Goal: Information Seeking & Learning: Learn about a topic

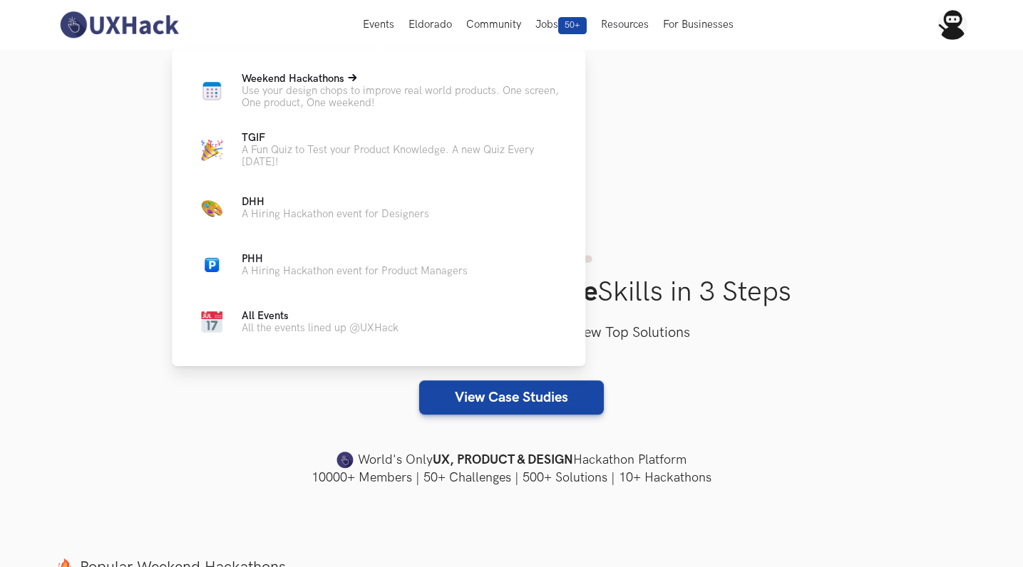
click at [312, 81] on span "Weekend Hackathons Live" at bounding box center [293, 79] width 103 height 12
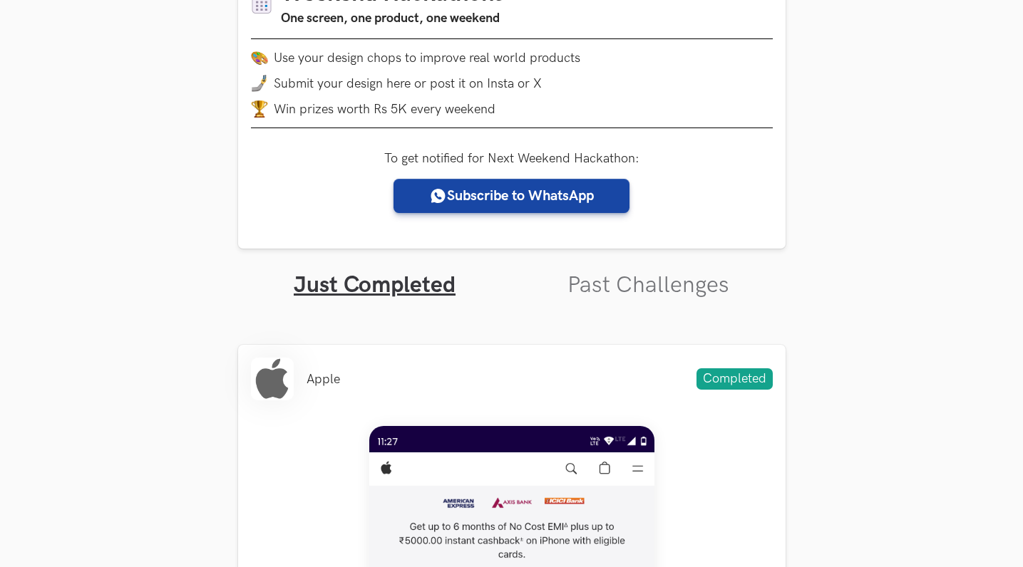
scroll to position [275, 0]
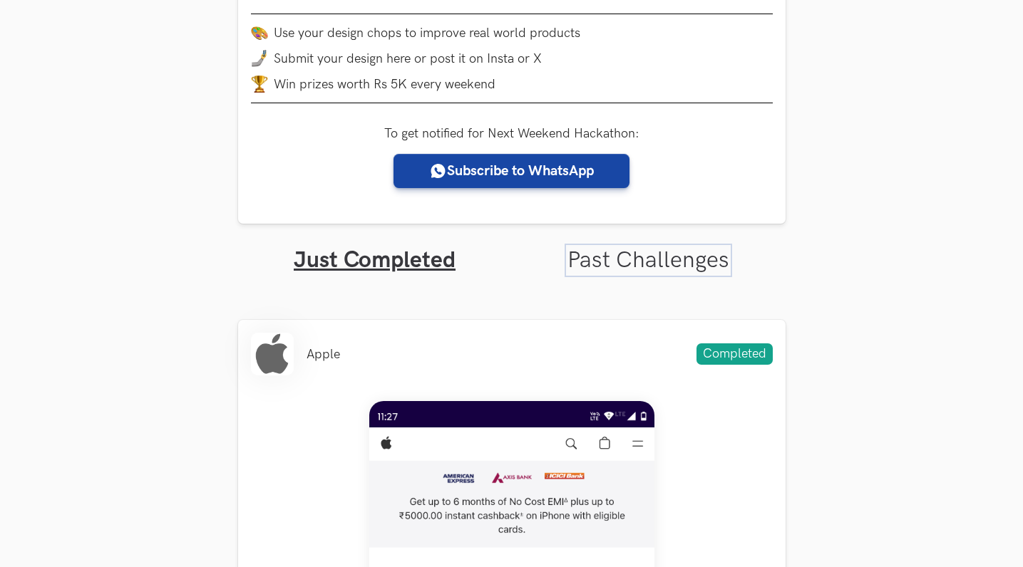
click at [636, 257] on link "Past Challenges" at bounding box center [648, 261] width 162 height 28
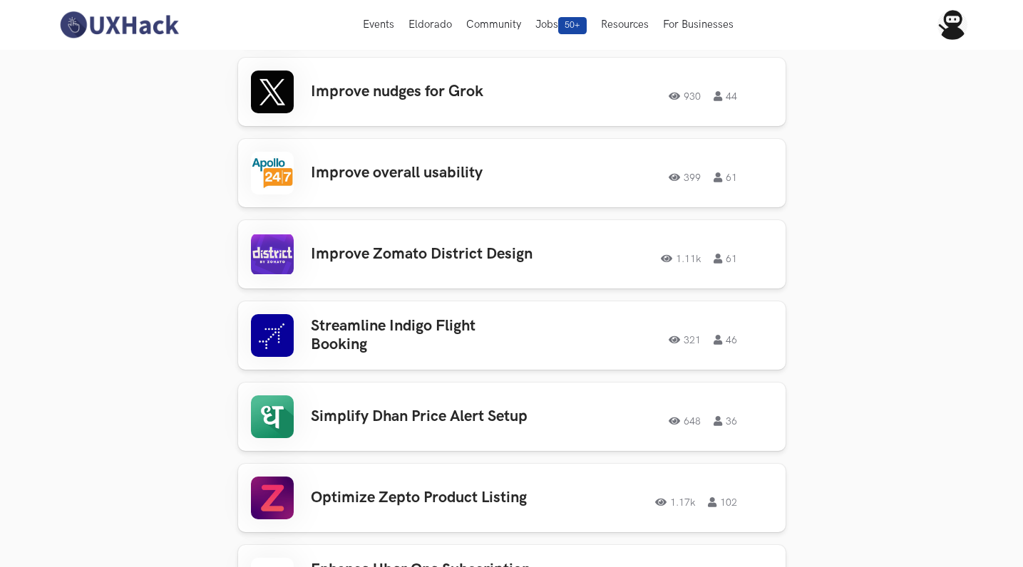
scroll to position [2638, 0]
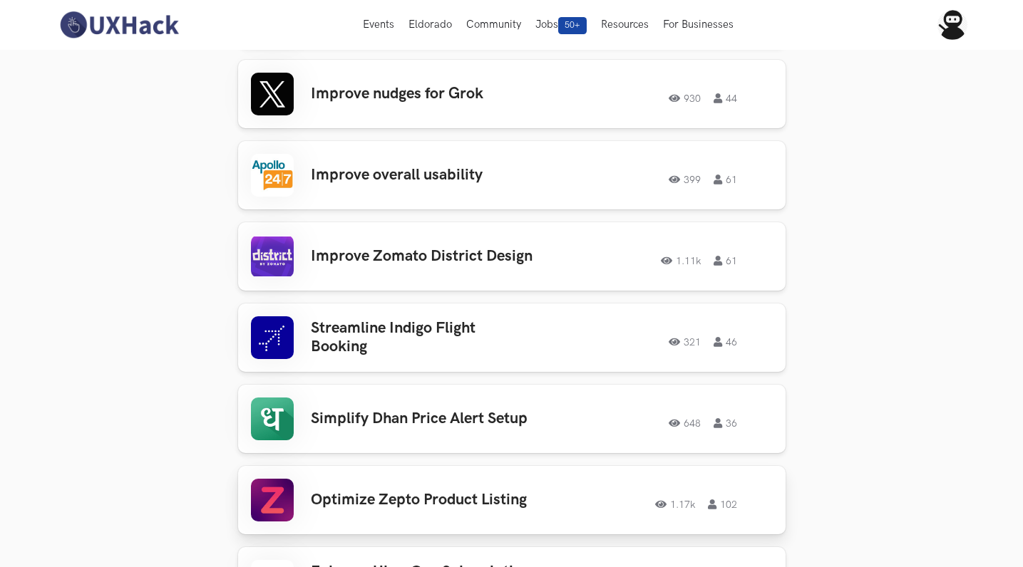
click at [410, 491] on h3 "Optimize Zepto Product Listing" at bounding box center [422, 500] width 222 height 19
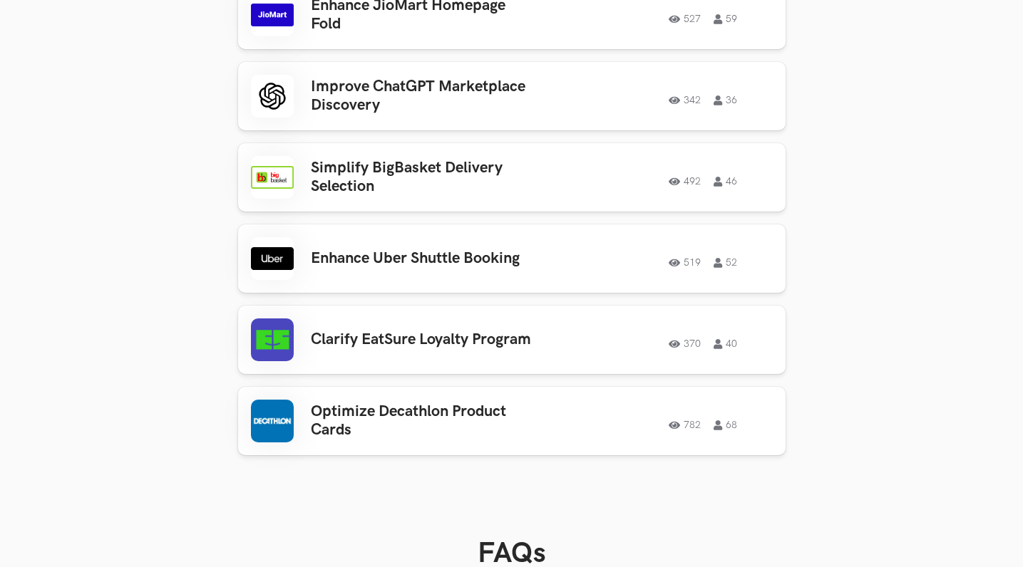
scroll to position [6243, 0]
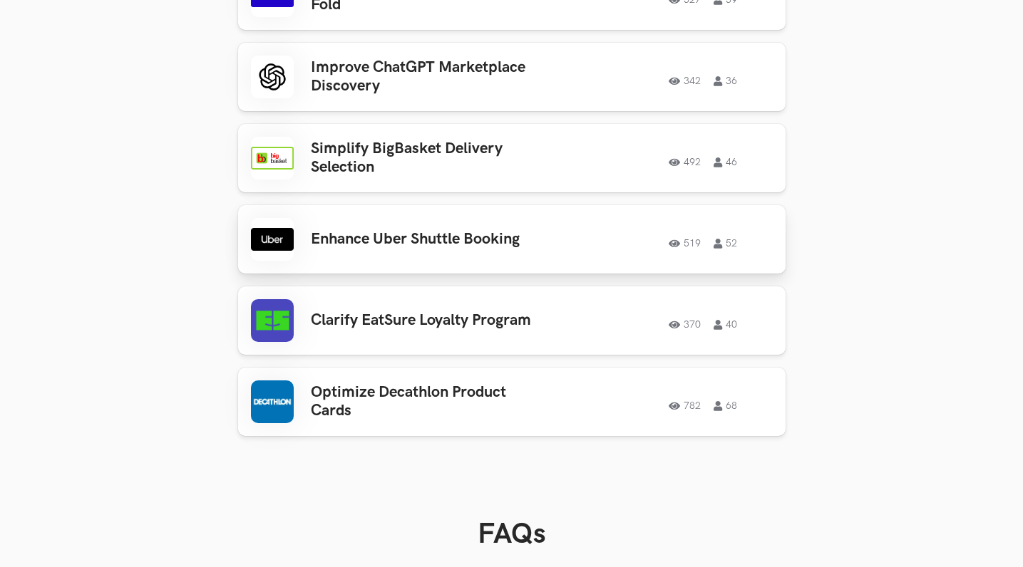
click at [397, 230] on h3 "Enhance Uber Shuttle Booking" at bounding box center [422, 239] width 222 height 19
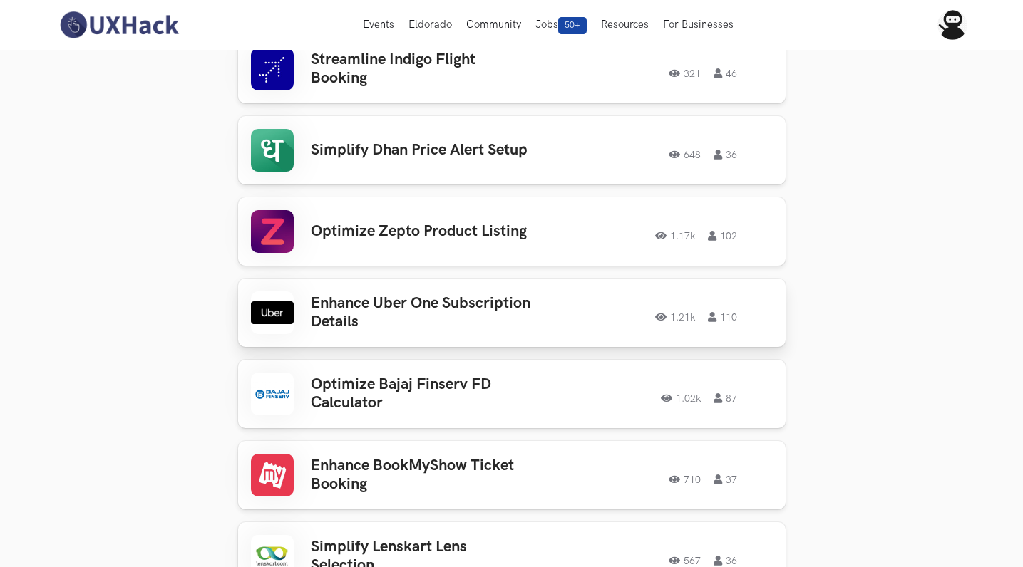
scroll to position [2876, 0]
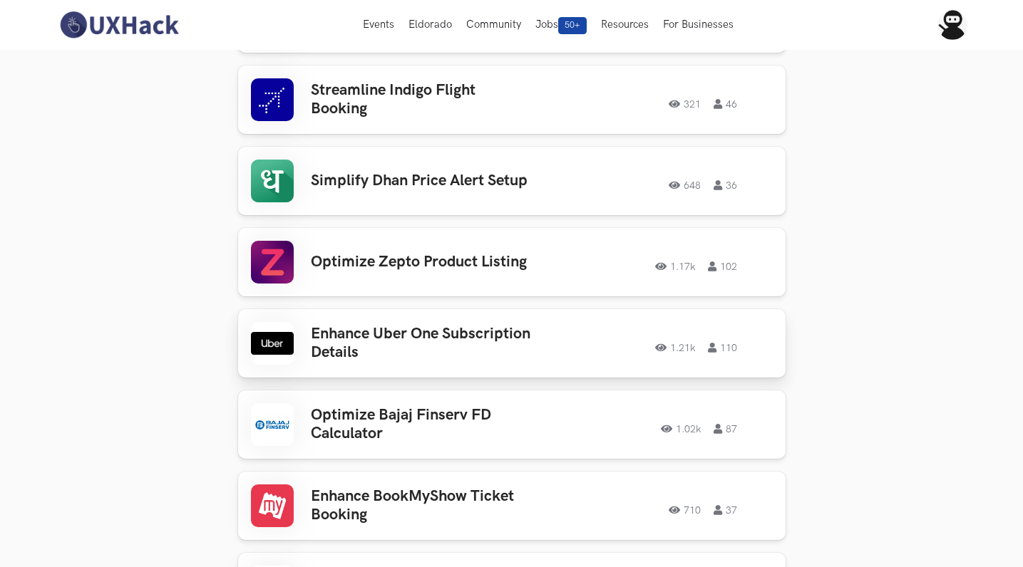
click at [413, 325] on h3 "Enhance Uber One Subscription Details" at bounding box center [422, 344] width 222 height 38
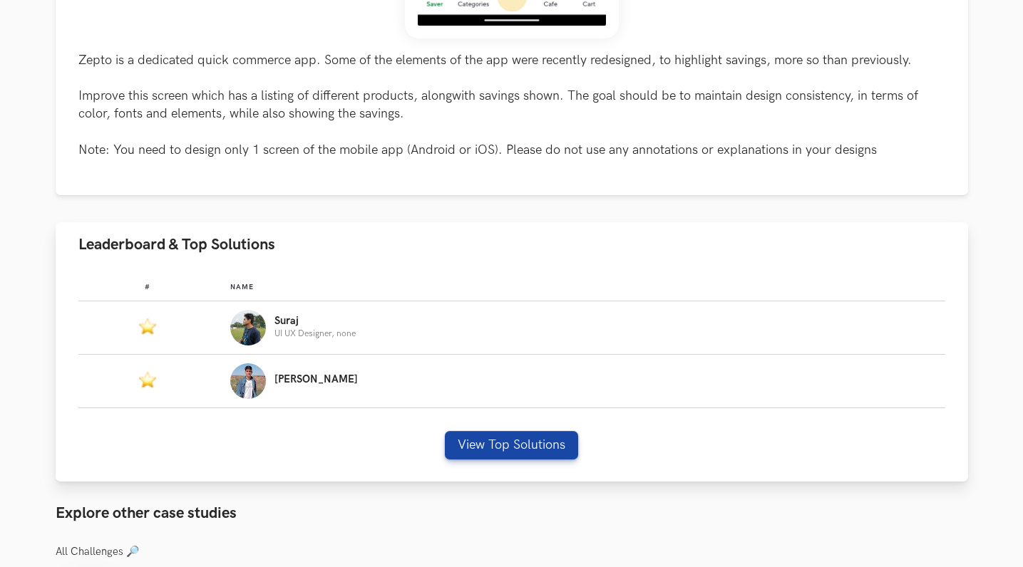
scroll to position [639, 0]
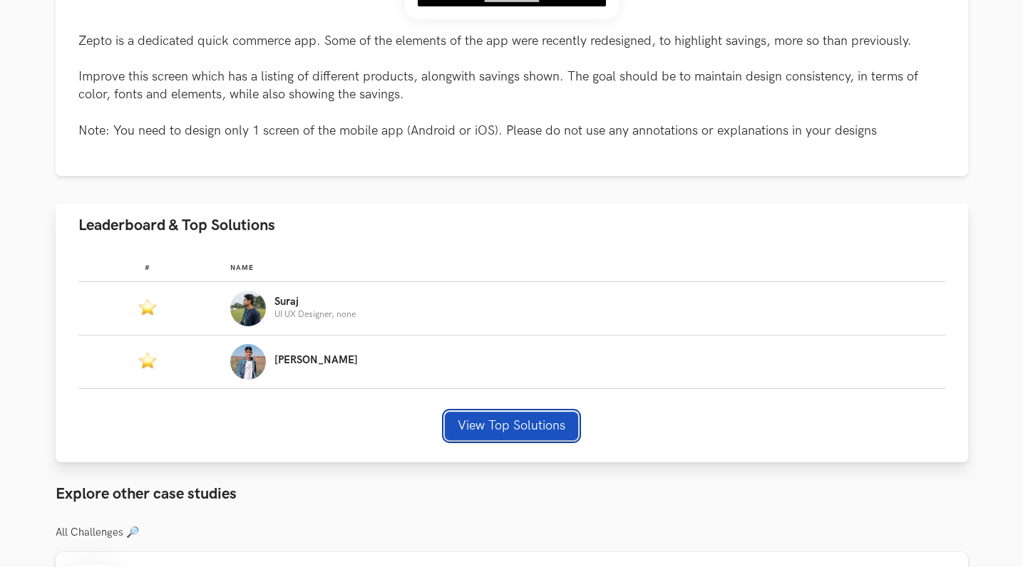
click at [485, 428] on button "View Top Solutions" at bounding box center [511, 426] width 133 height 29
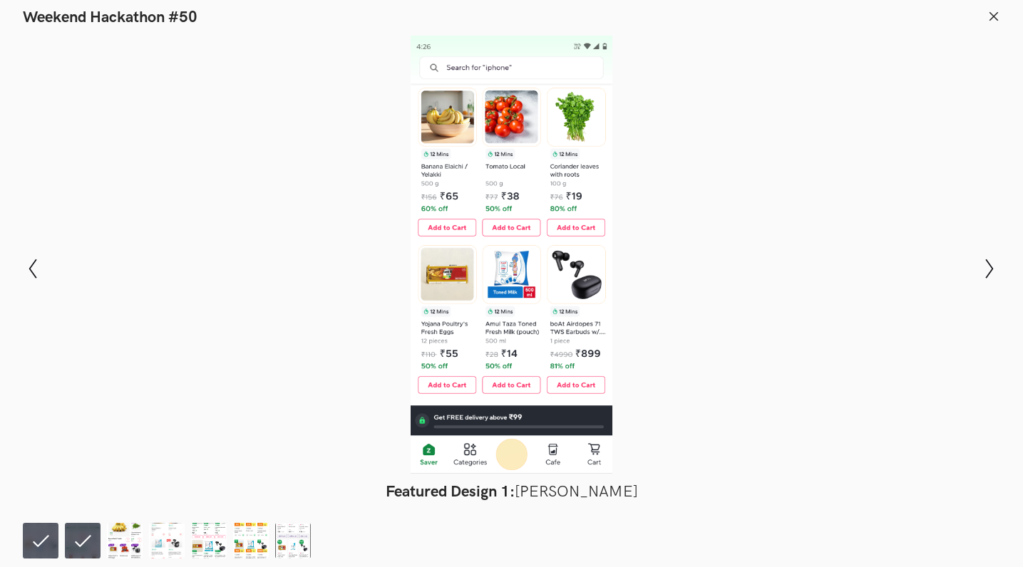
scroll to position [621, 0]
click at [124, 542] on img at bounding box center [125, 541] width 36 height 36
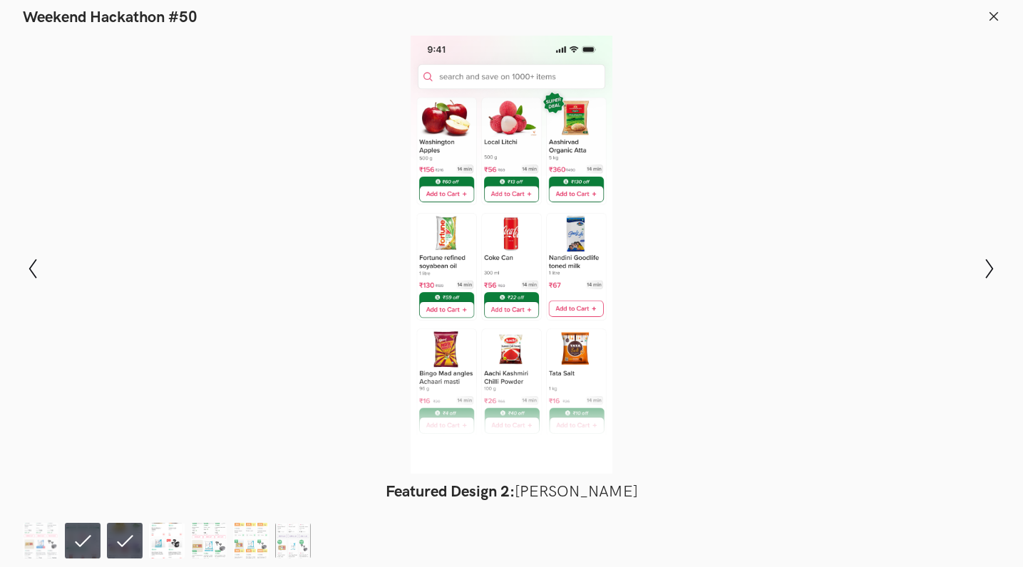
click at [162, 542] on img at bounding box center [167, 541] width 36 height 36
click at [215, 545] on img at bounding box center [209, 541] width 36 height 36
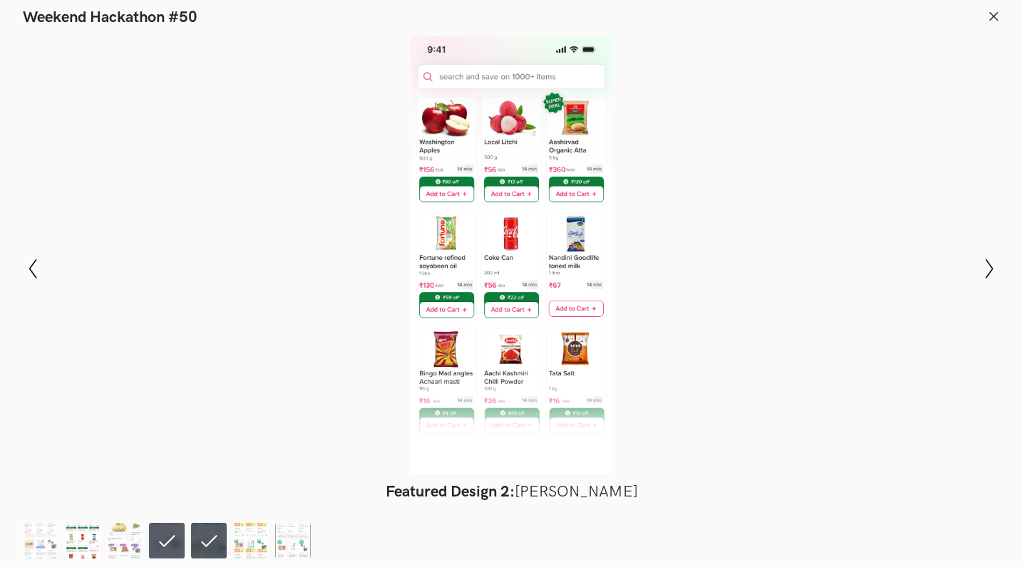
click at [77, 539] on img at bounding box center [83, 541] width 36 height 36
click at [37, 552] on img at bounding box center [41, 541] width 36 height 36
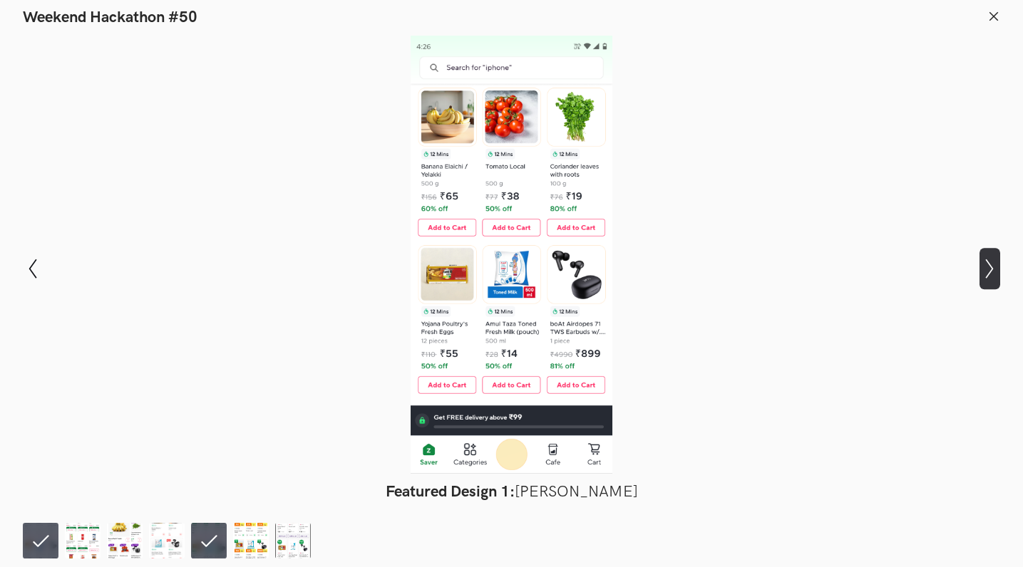
click at [993, 259] on icon "Show next slide" at bounding box center [989, 269] width 21 height 21
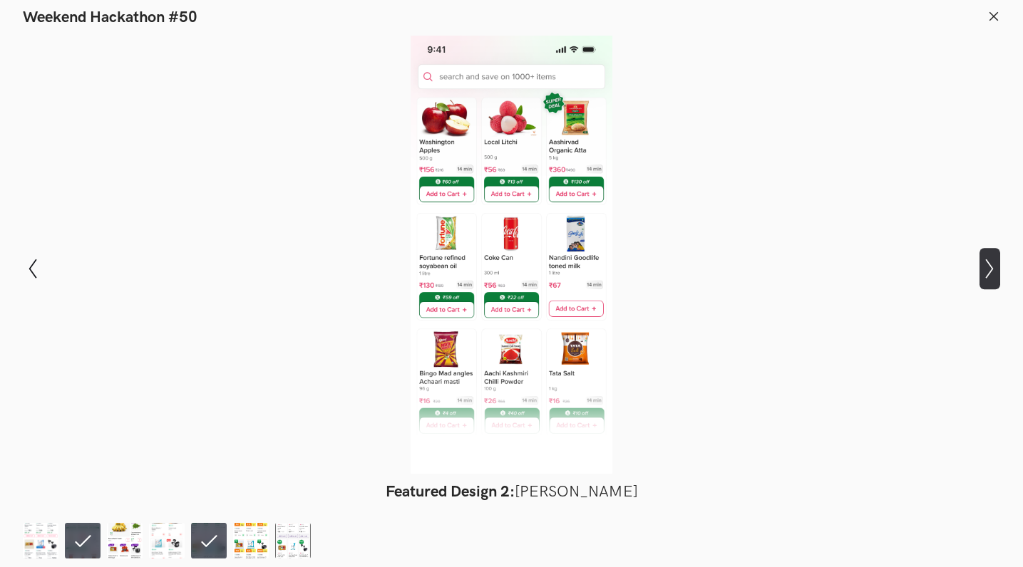
click at [993, 259] on icon "Show next slide" at bounding box center [989, 269] width 21 height 21
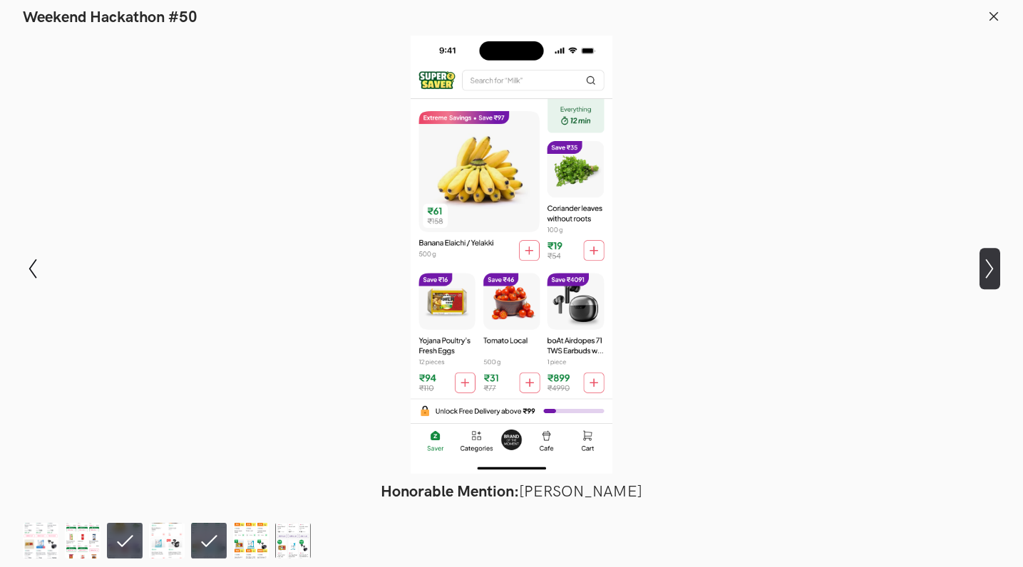
click at [988, 274] on icon at bounding box center [989, 269] width 8 height 20
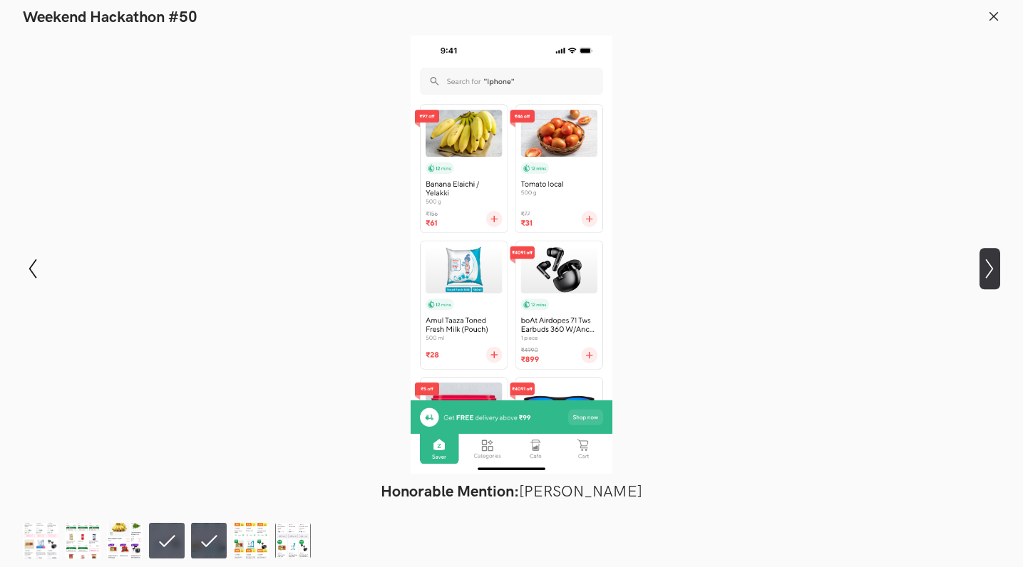
click at [988, 274] on icon at bounding box center [989, 269] width 8 height 20
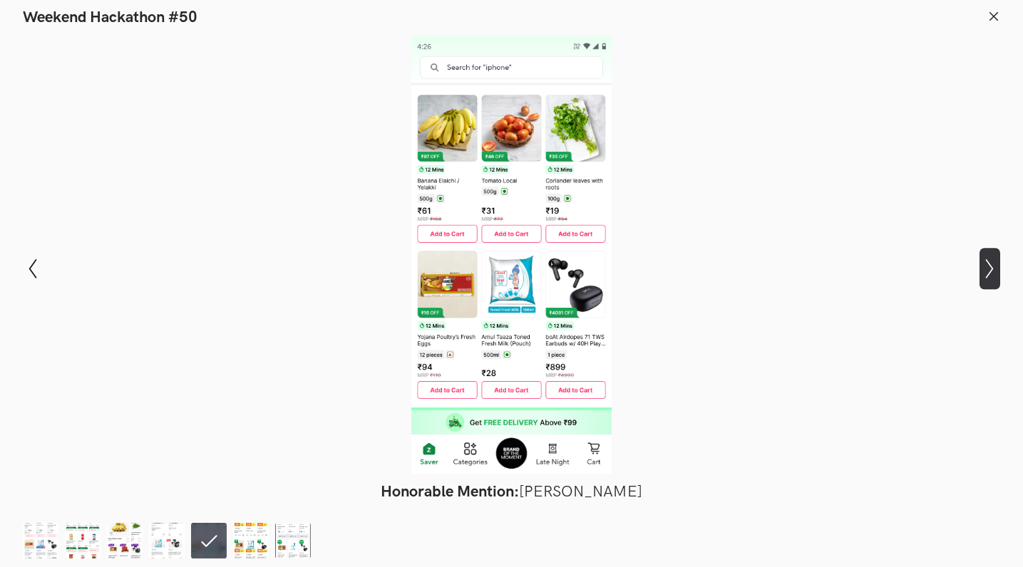
click at [988, 274] on icon at bounding box center [989, 269] width 8 height 20
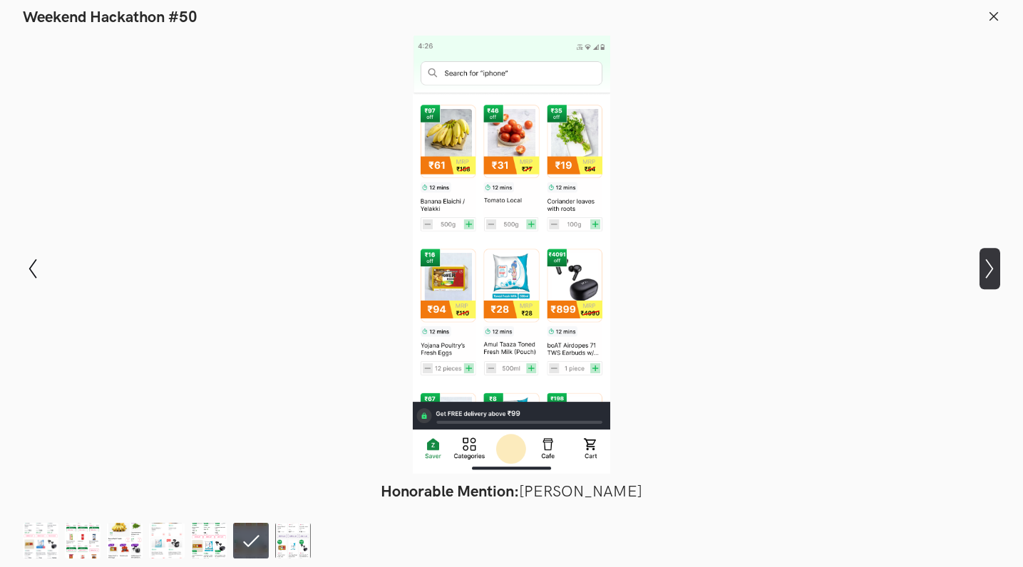
click at [988, 274] on icon at bounding box center [989, 269] width 8 height 20
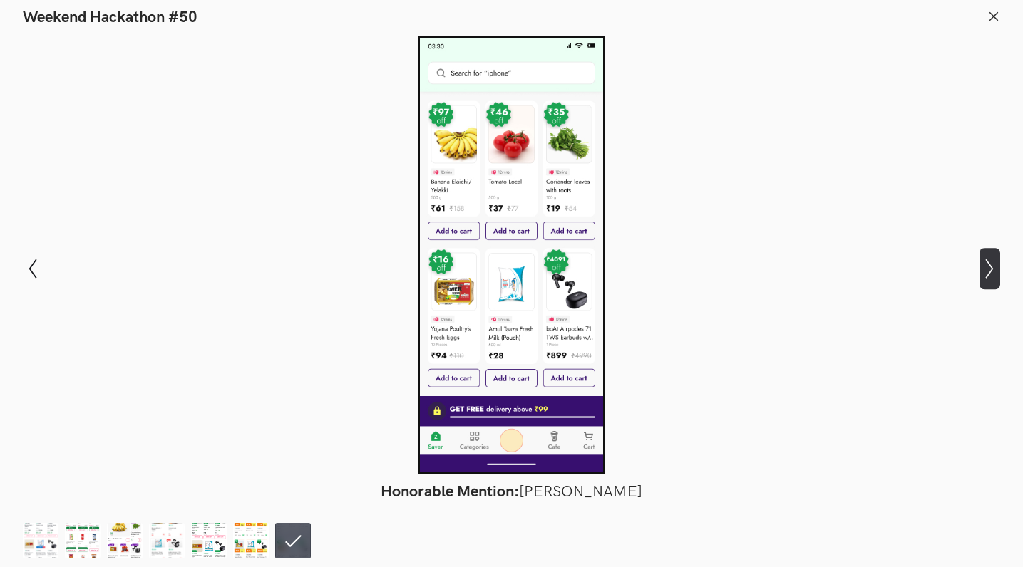
click at [988, 274] on icon at bounding box center [989, 269] width 8 height 20
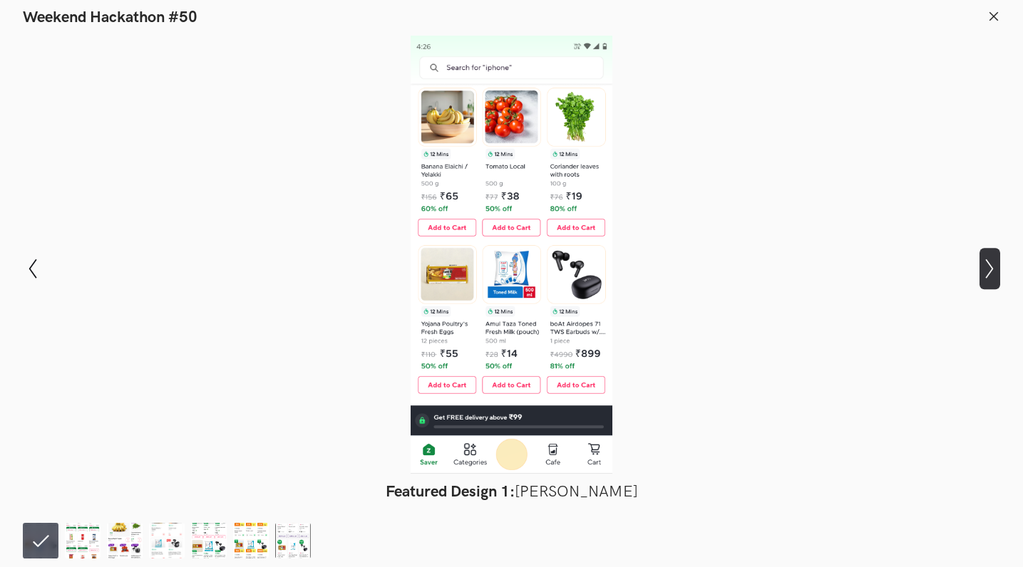
click at [988, 274] on icon at bounding box center [989, 269] width 8 height 20
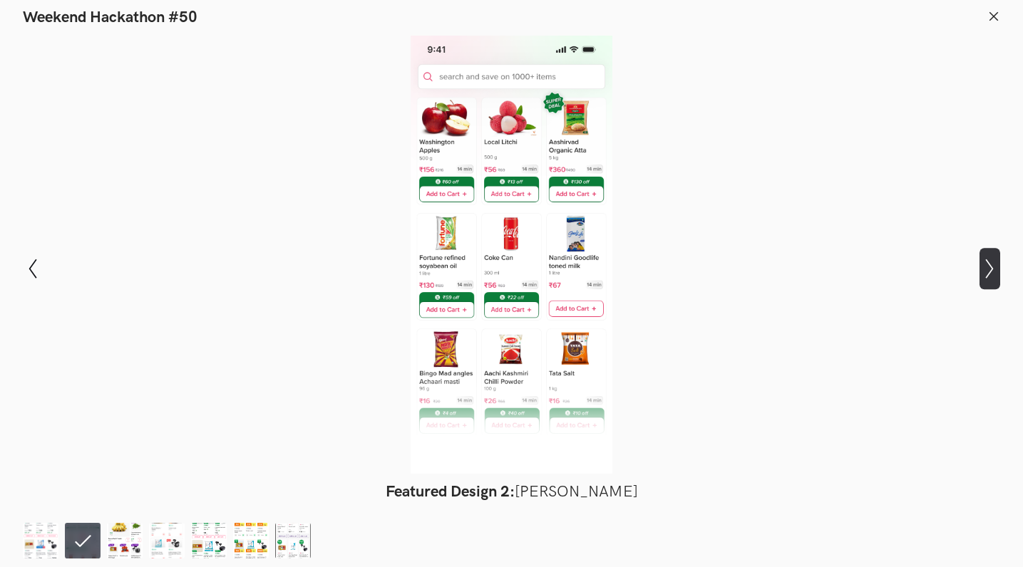
click at [988, 274] on icon at bounding box center [989, 269] width 8 height 20
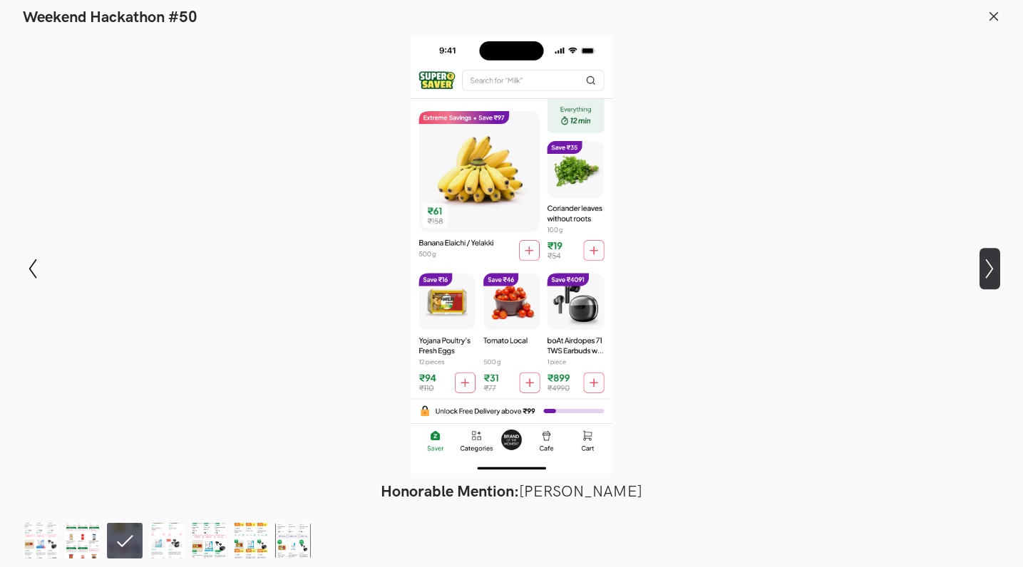
click at [988, 274] on icon at bounding box center [989, 269] width 8 height 20
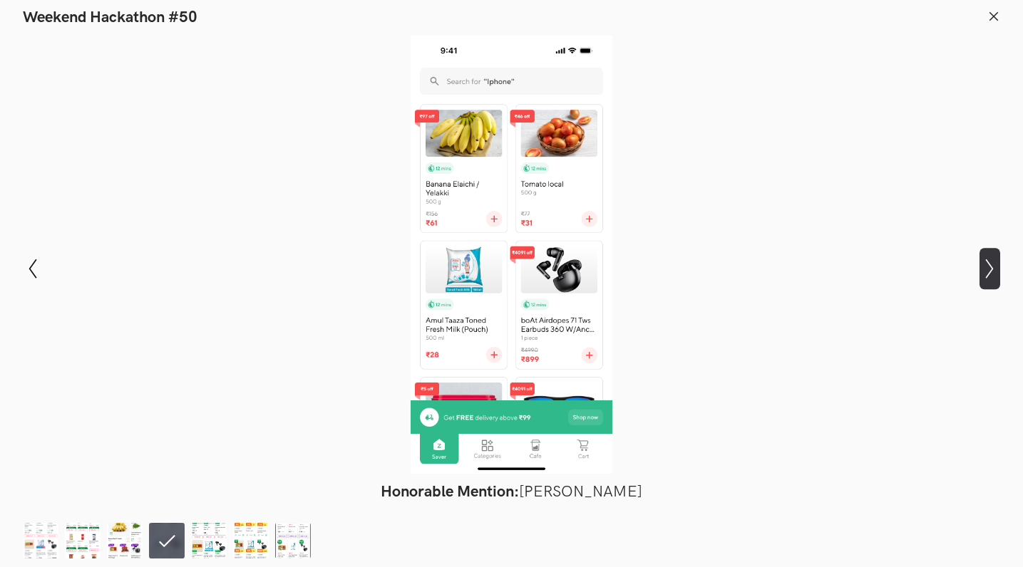
click at [988, 274] on icon at bounding box center [989, 269] width 8 height 20
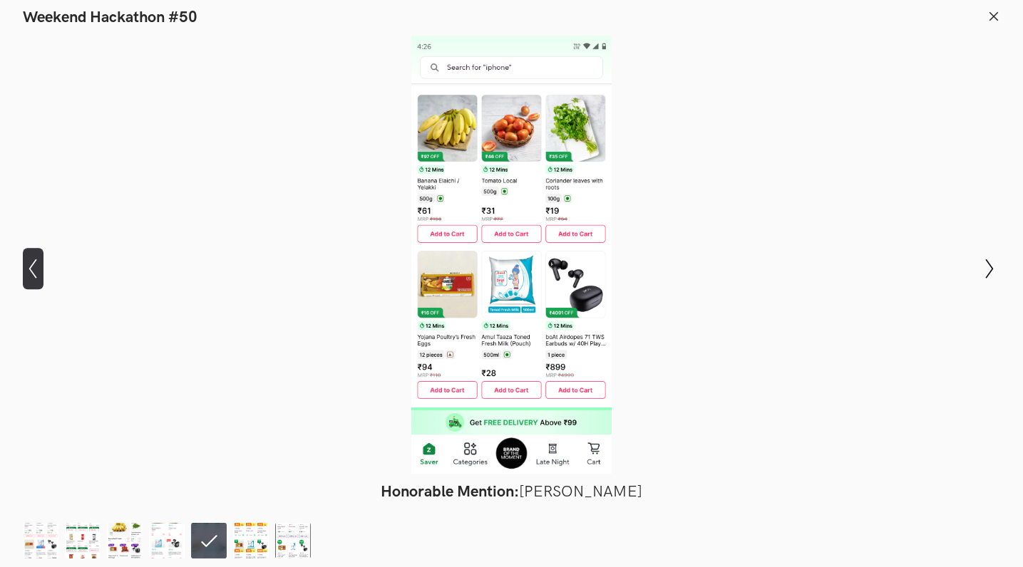
click at [27, 272] on icon "Show previous slide" at bounding box center [33, 269] width 21 height 21
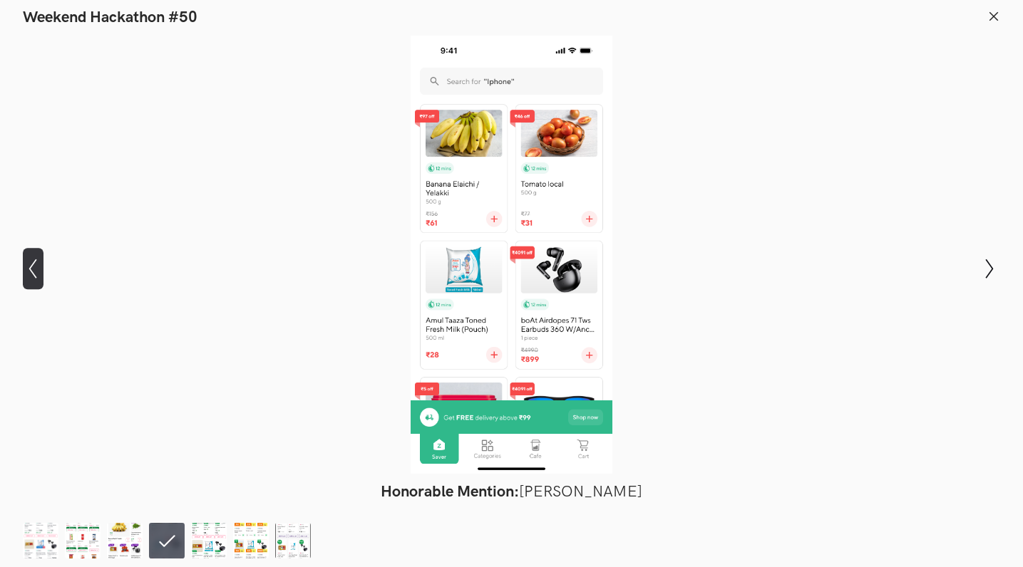
click at [29, 271] on icon "Show previous slide" at bounding box center [33, 269] width 21 height 21
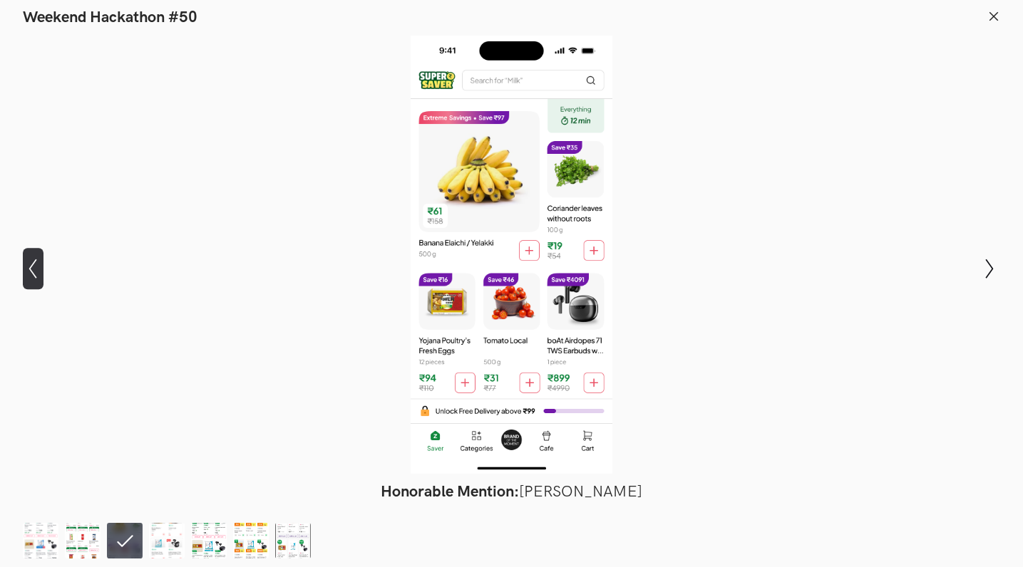
click at [28, 266] on icon "Show previous slide" at bounding box center [33, 269] width 21 height 21
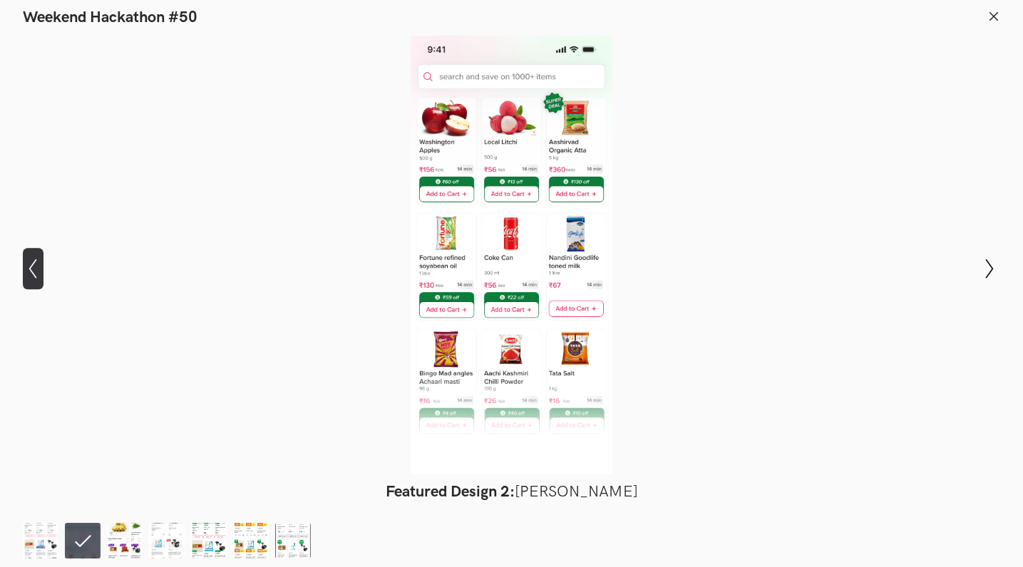
click at [28, 262] on icon "Show previous slide" at bounding box center [33, 269] width 21 height 21
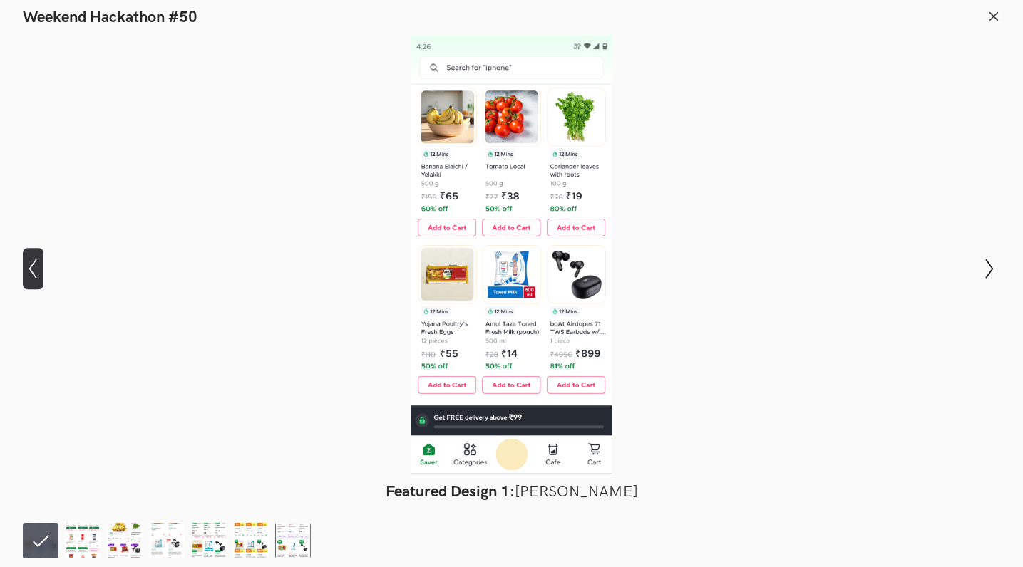
click at [28, 262] on icon "Show previous slide" at bounding box center [33, 269] width 21 height 21
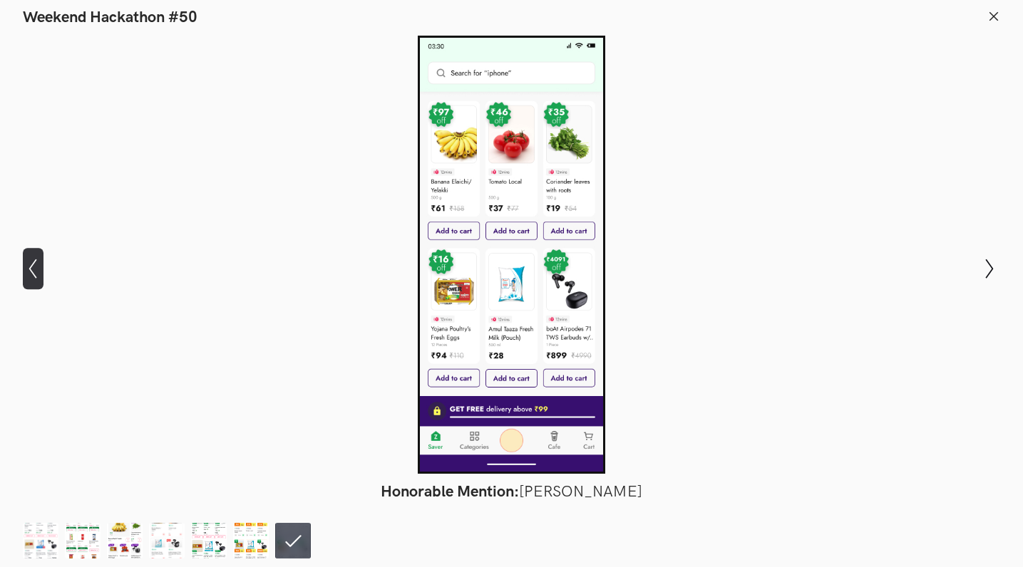
click at [28, 262] on icon "Show previous slide" at bounding box center [33, 269] width 21 height 21
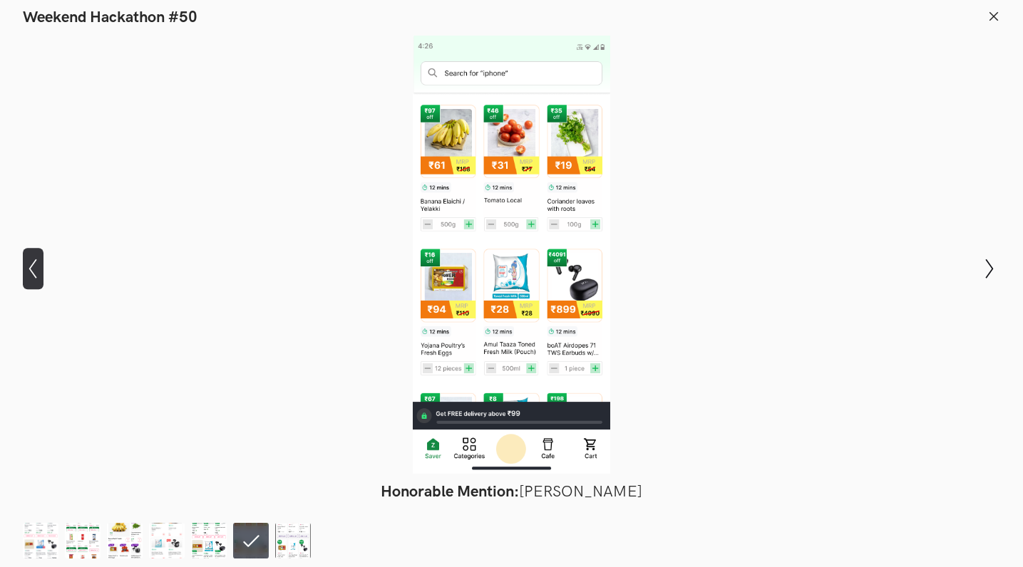
click at [28, 262] on icon "Show previous slide" at bounding box center [33, 269] width 21 height 21
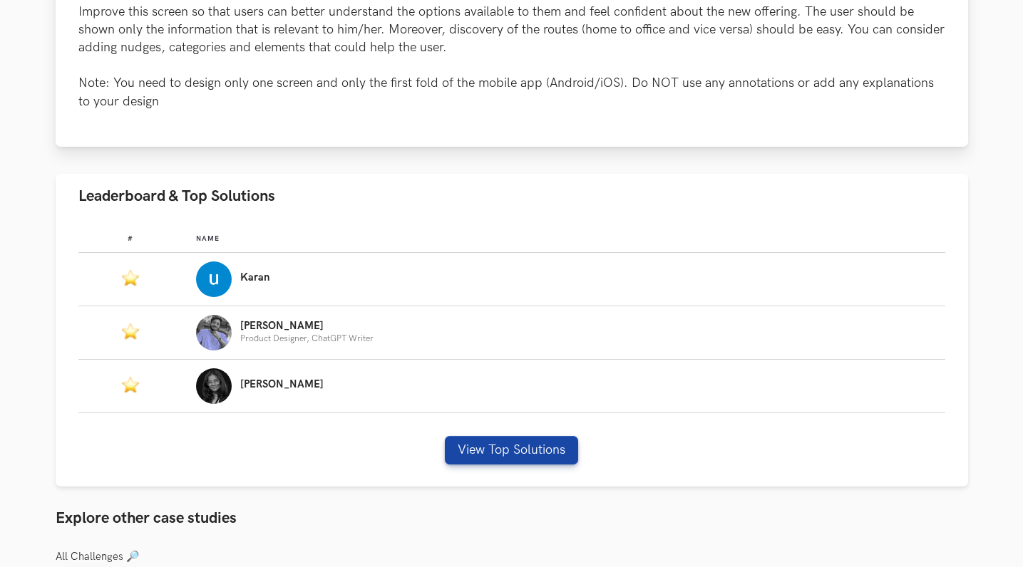
scroll to position [782, 0]
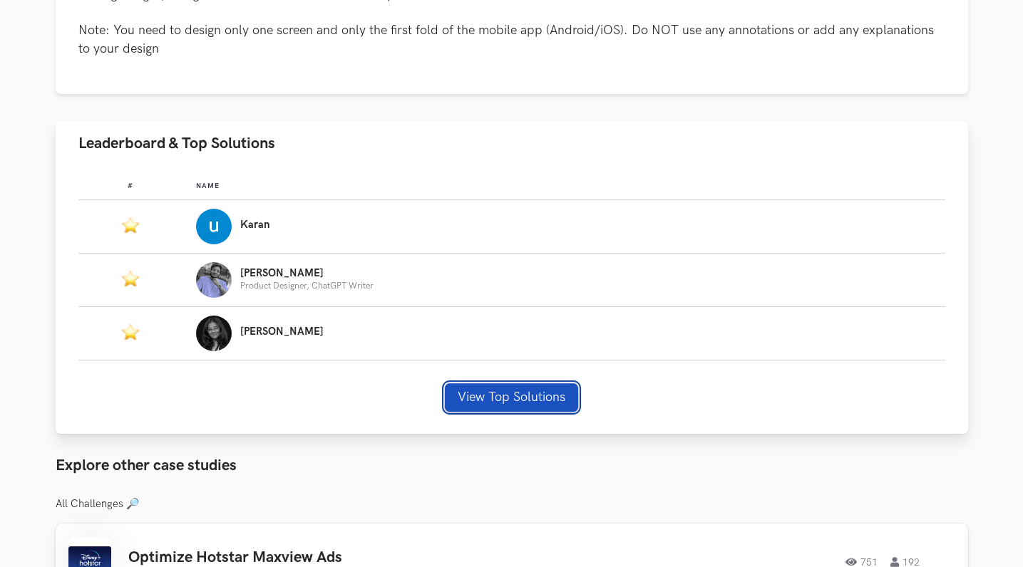
click at [465, 405] on button "View Top Solutions" at bounding box center [511, 397] width 133 height 29
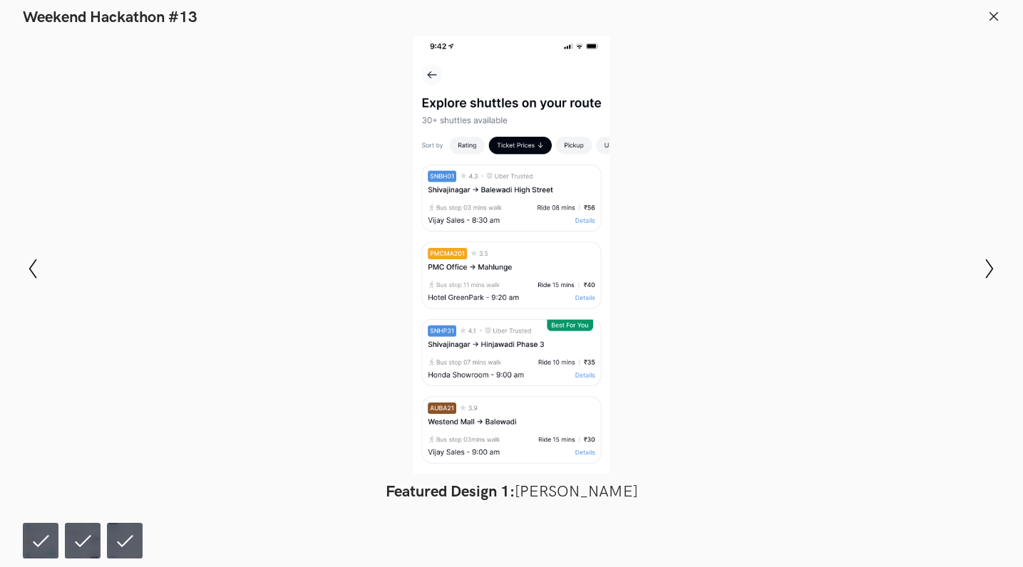
click at [988, 16] on icon at bounding box center [993, 16] width 13 height 13
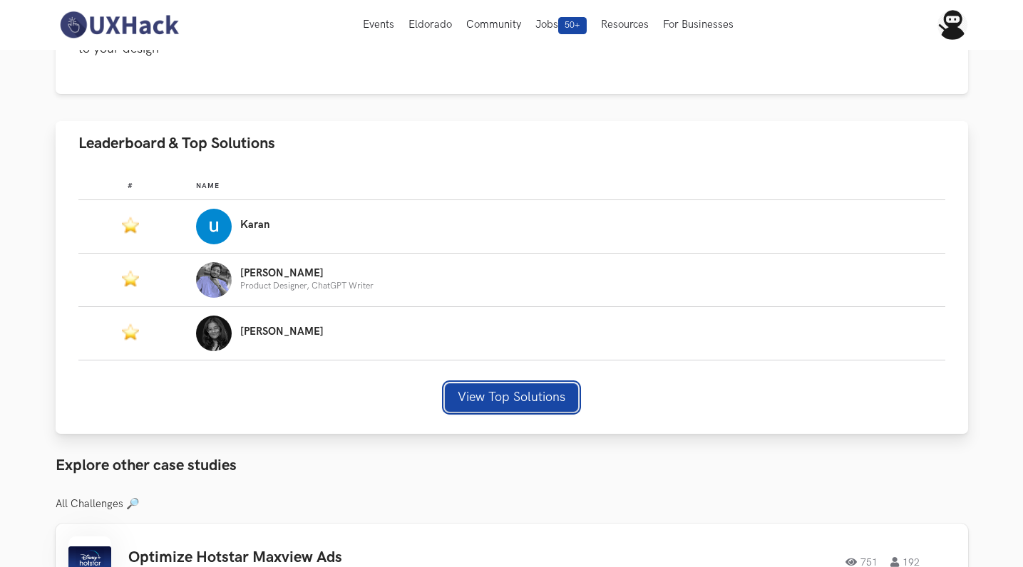
scroll to position [0, 0]
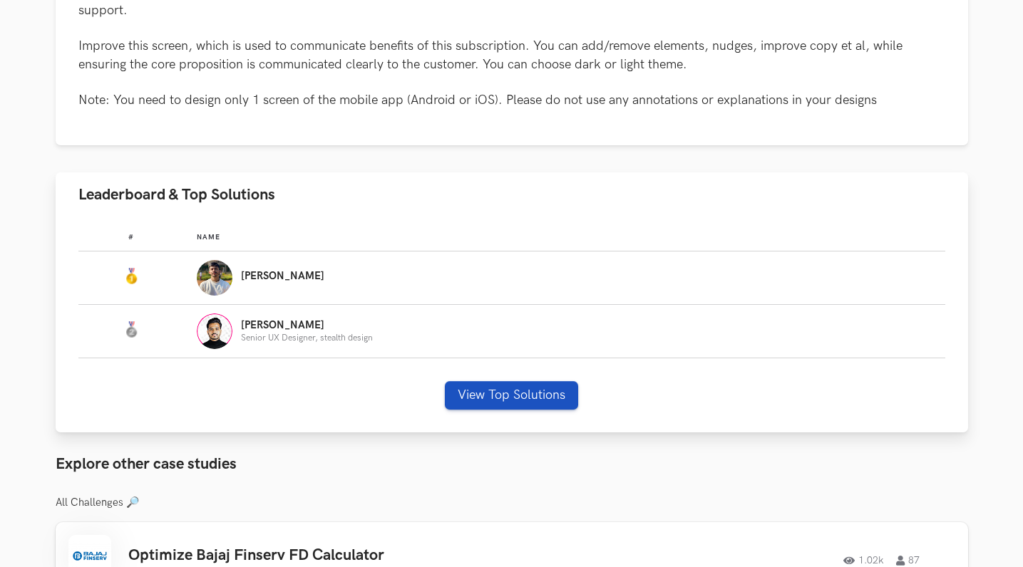
scroll to position [727, 0]
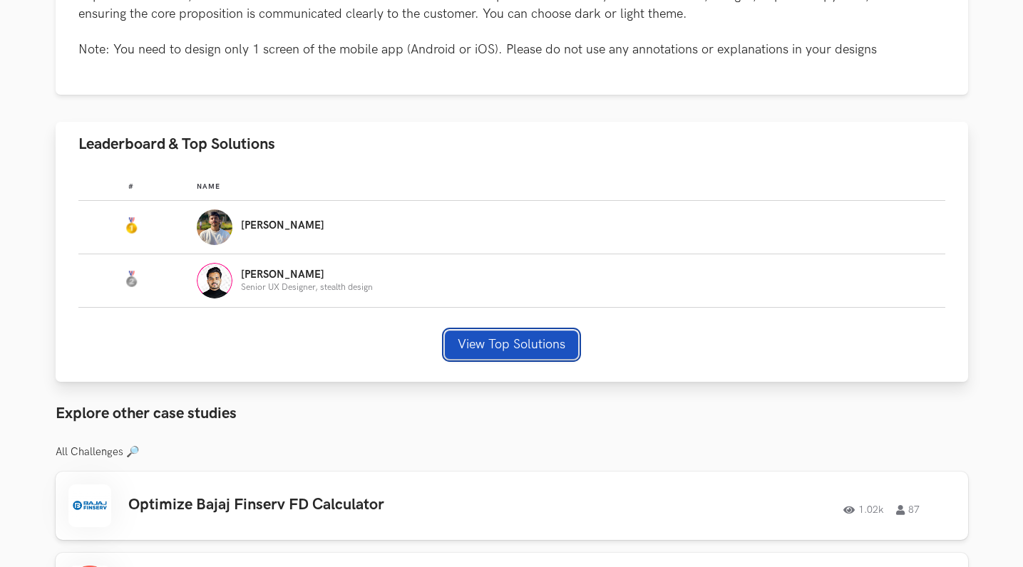
click at [488, 331] on button "View Top Solutions" at bounding box center [511, 345] width 133 height 29
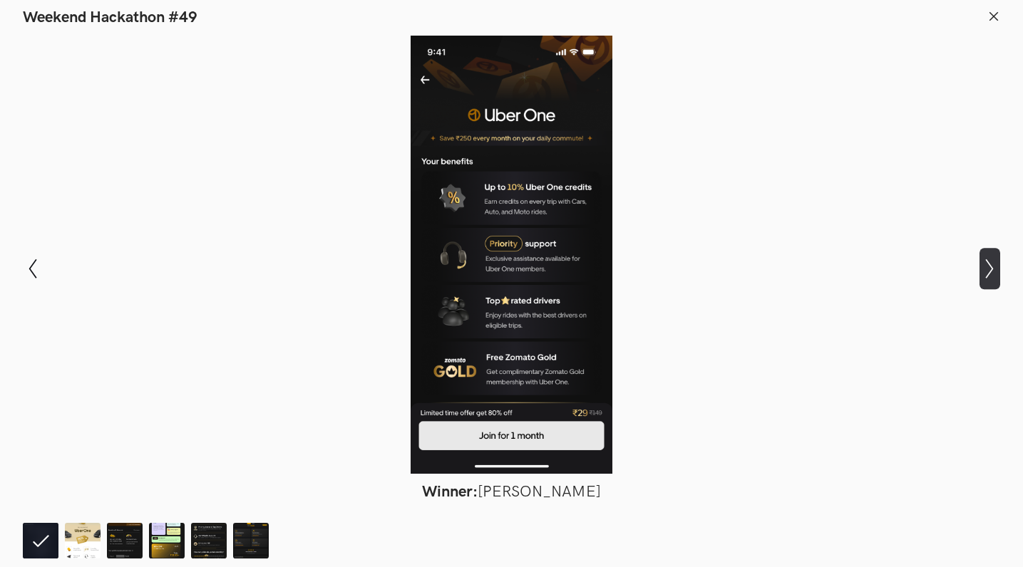
click at [982, 277] on icon "Show next slide" at bounding box center [989, 269] width 21 height 21
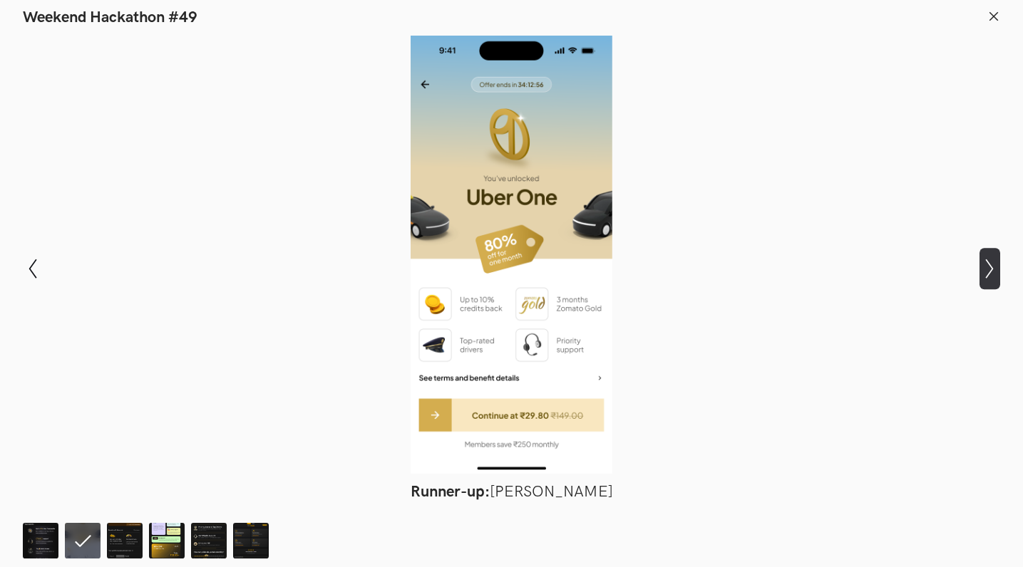
click at [982, 277] on icon "Show next slide" at bounding box center [989, 269] width 21 height 21
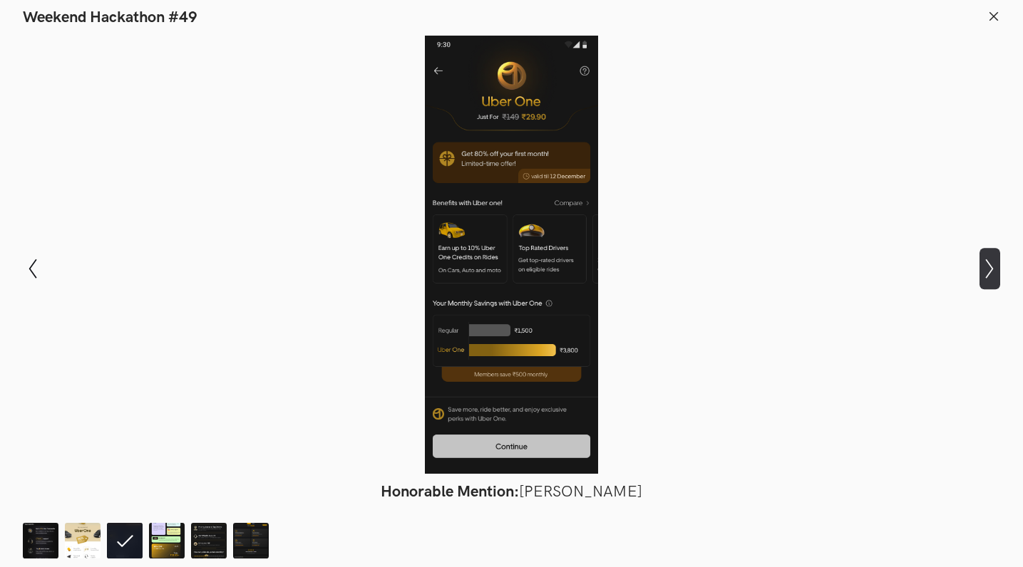
click at [982, 277] on icon "Show next slide" at bounding box center [989, 269] width 21 height 21
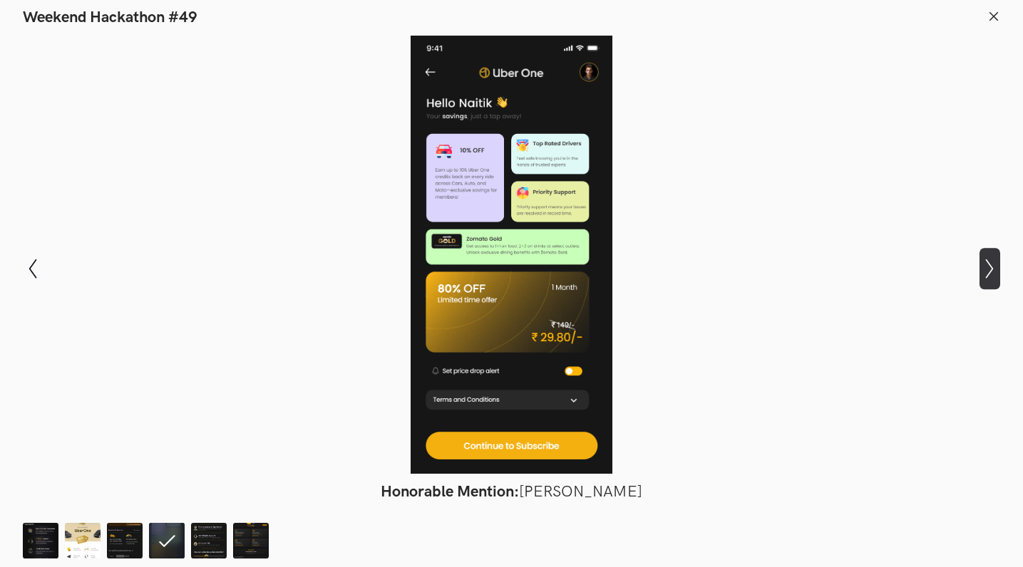
click at [982, 277] on icon "Show next slide" at bounding box center [989, 269] width 21 height 21
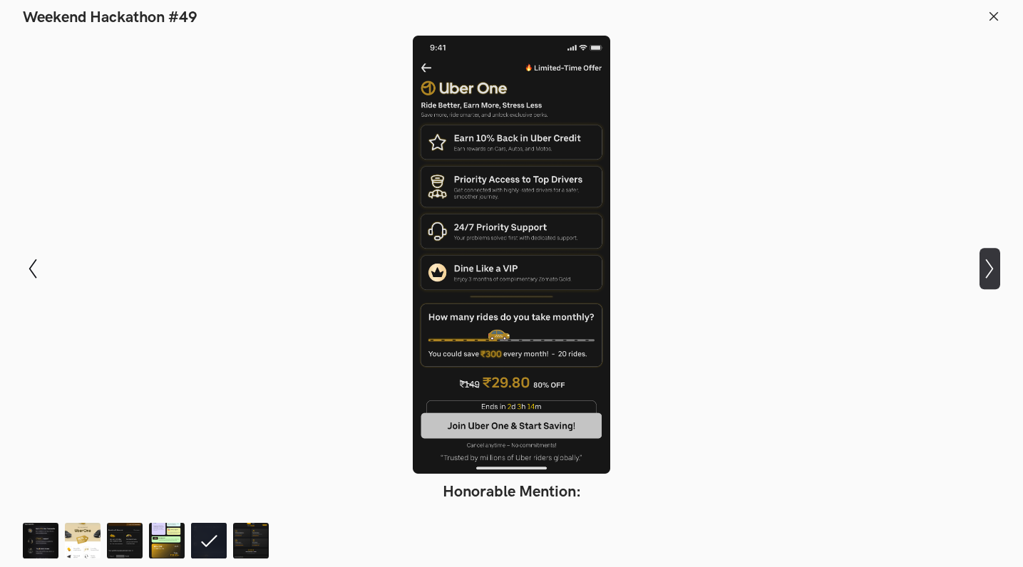
click at [983, 272] on icon "Show next slide" at bounding box center [989, 269] width 21 height 21
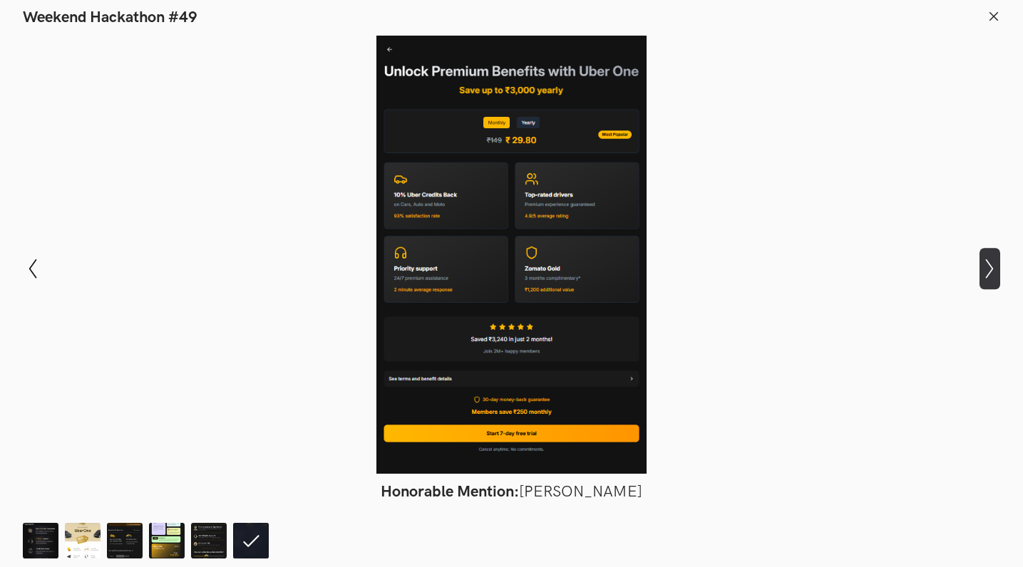
click at [983, 272] on icon "Show next slide" at bounding box center [989, 269] width 21 height 21
